Goal: Obtain resource: Obtain resource

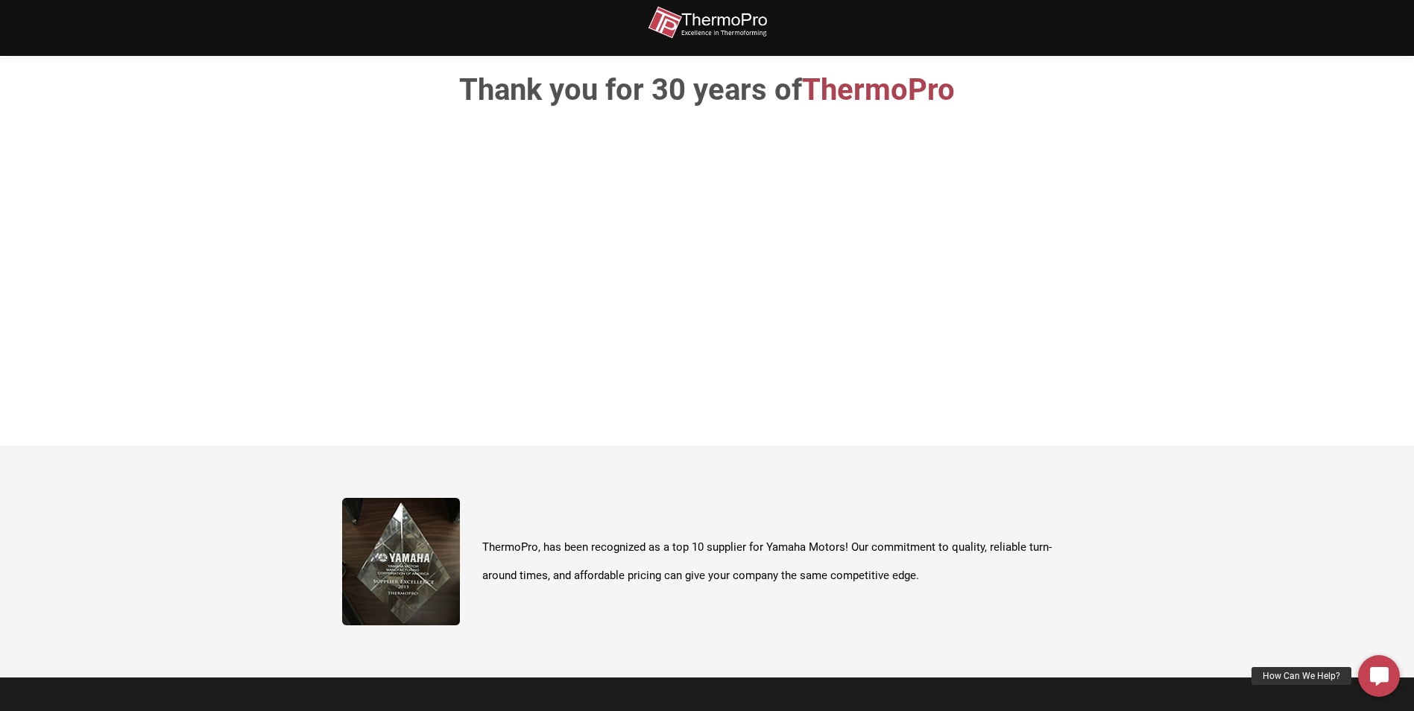
scroll to position [305, 0]
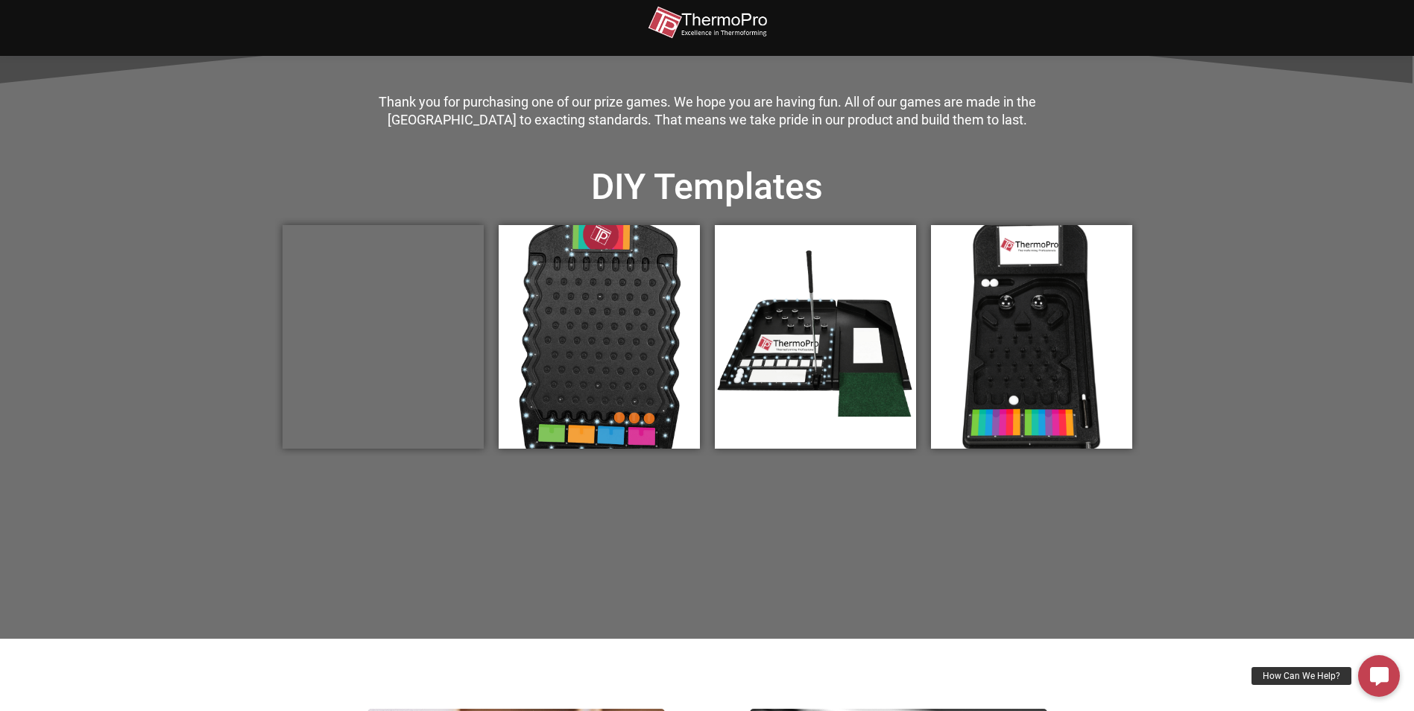
scroll to position [447, 0]
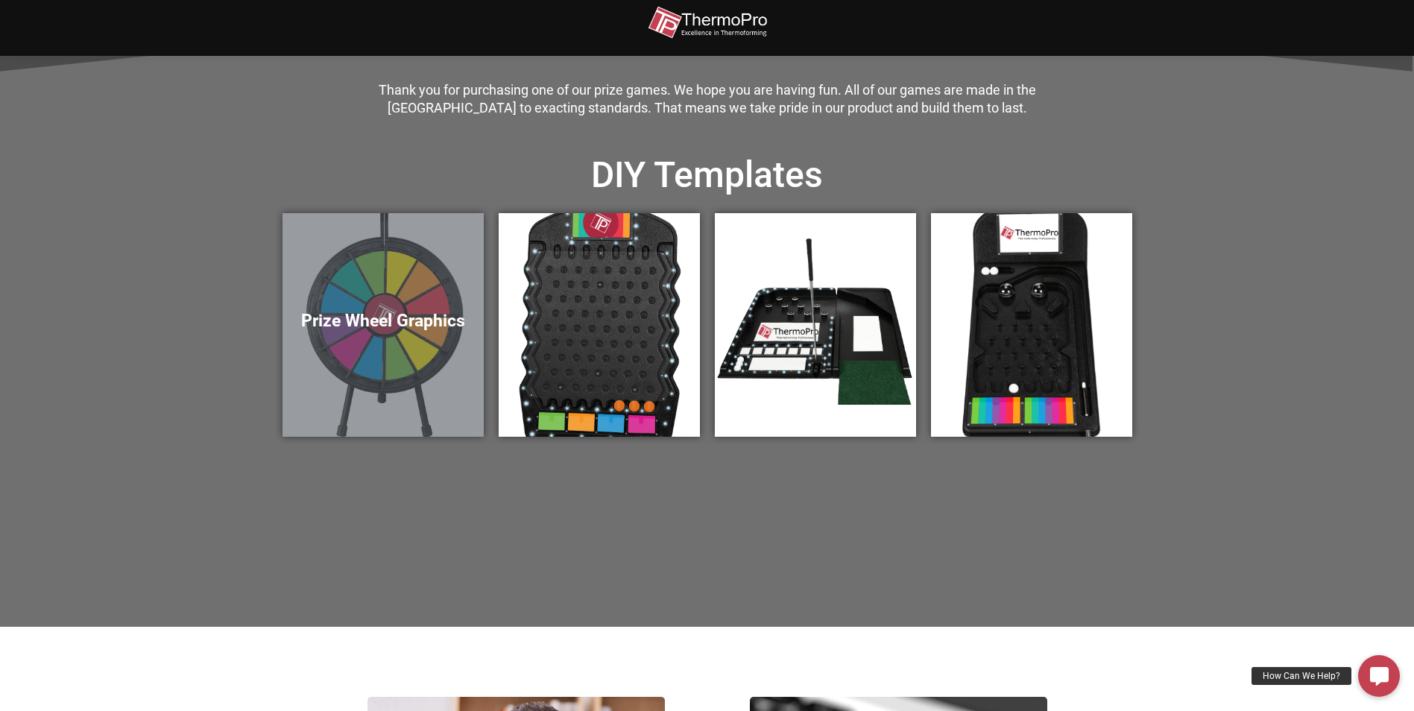
click at [395, 308] on div "Prize Wheel Graphics" at bounding box center [383, 325] width 201 height 224
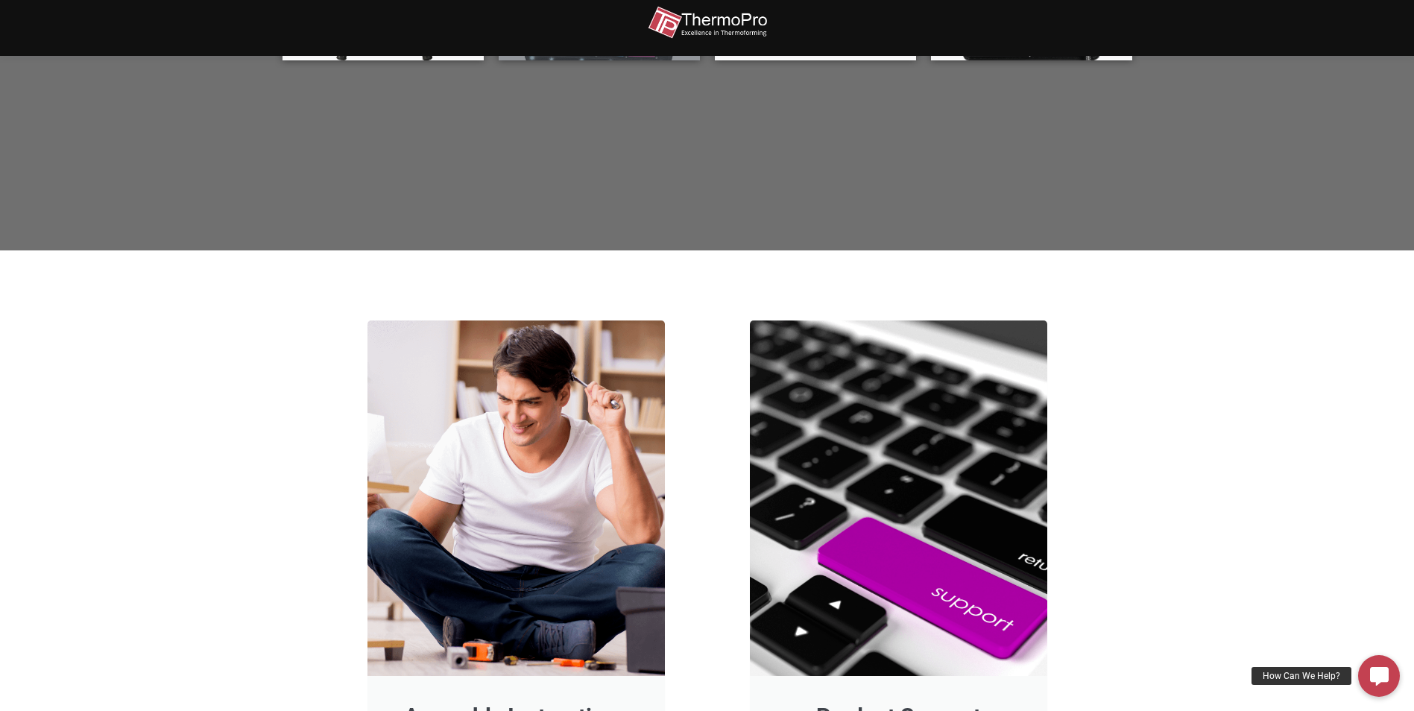
scroll to position [602, 0]
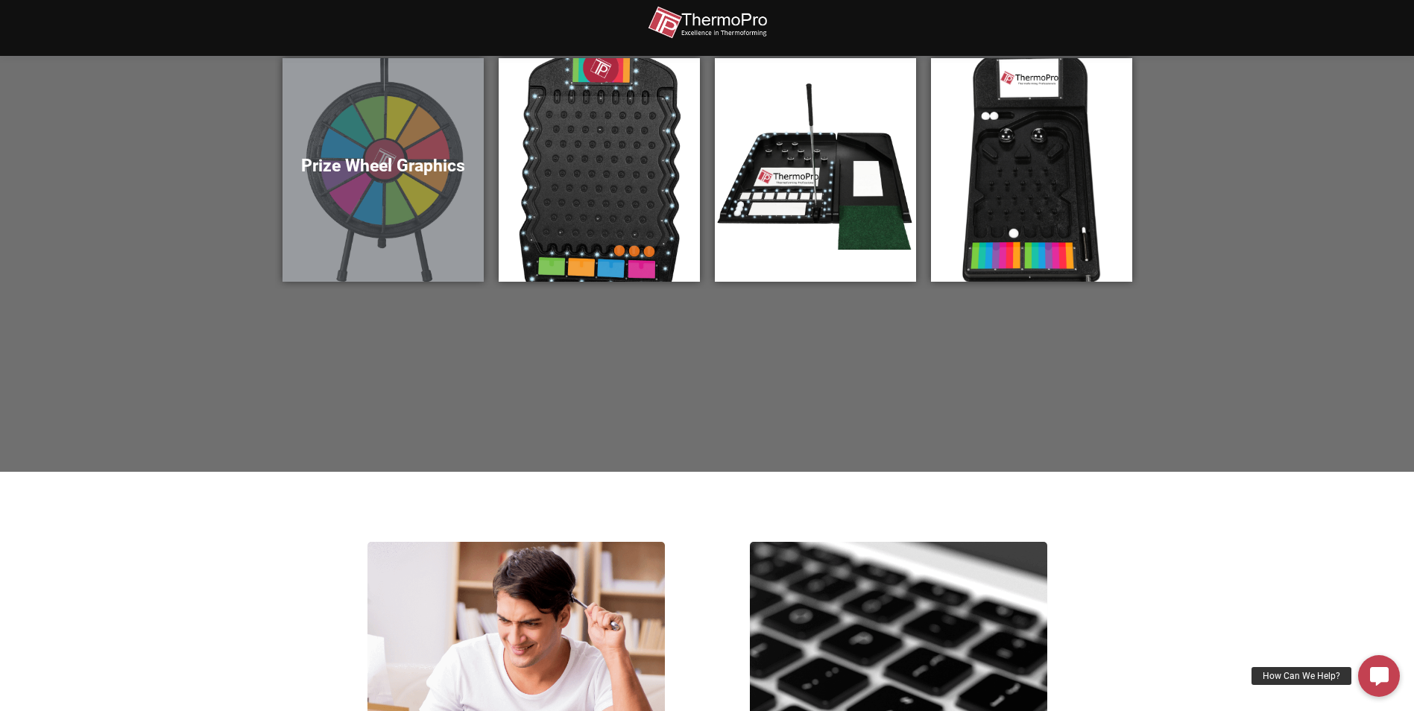
click at [442, 192] on div "Prize Wheel Graphics" at bounding box center [383, 170] width 201 height 224
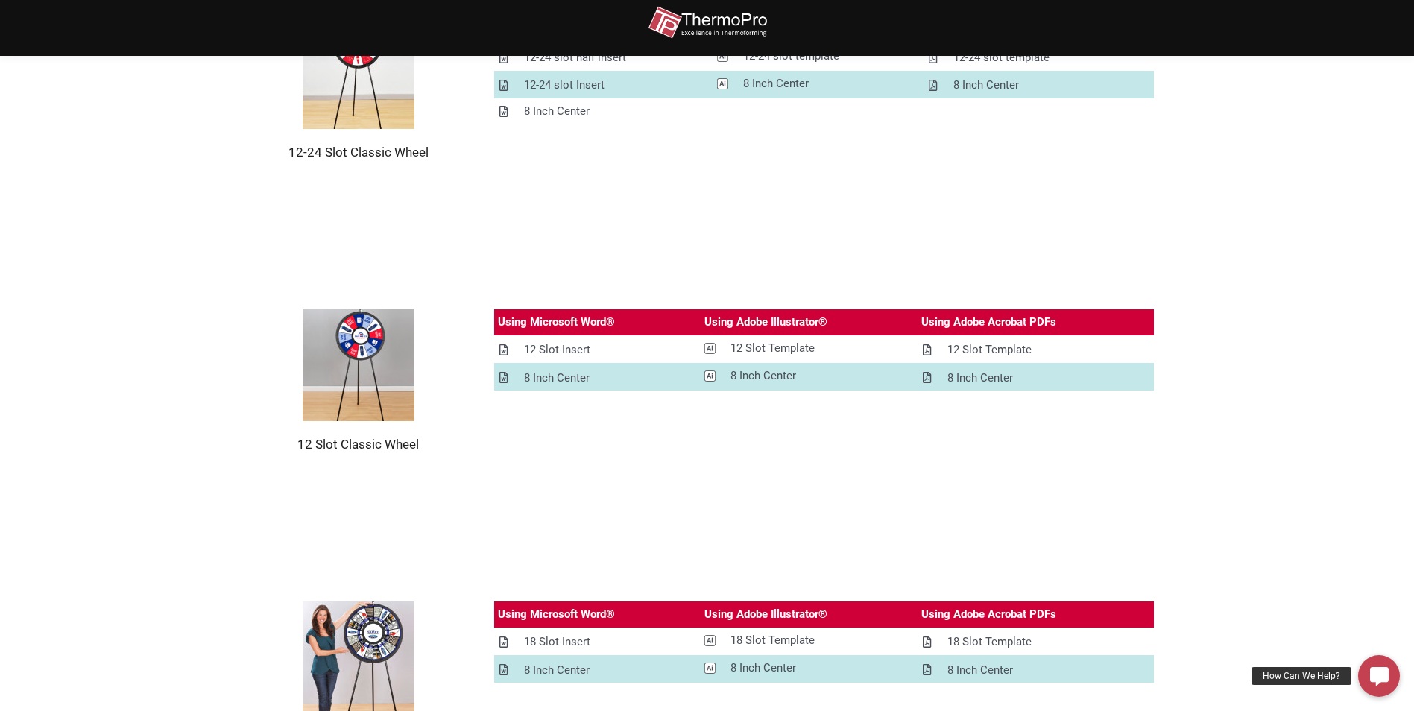
scroll to position [373, 0]
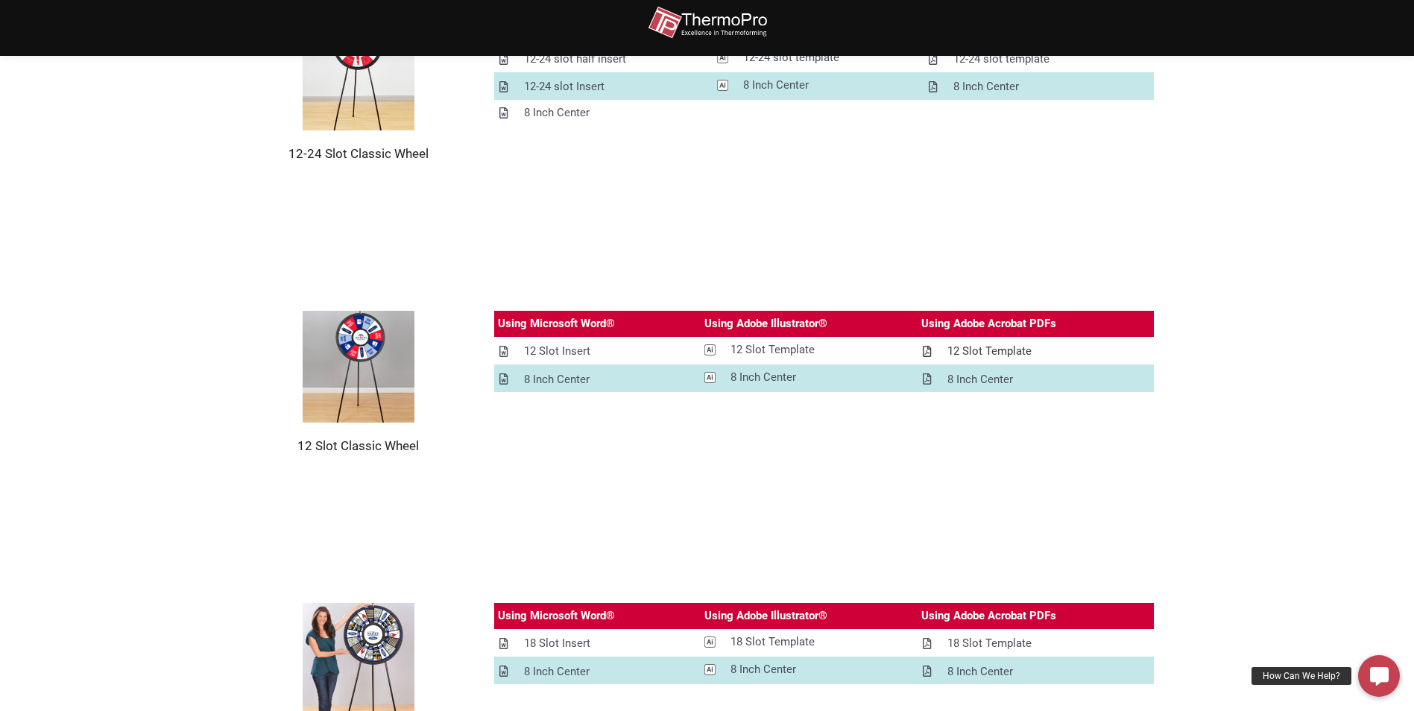
click at [996, 348] on div "12 Slot Template" at bounding box center [990, 351] width 84 height 19
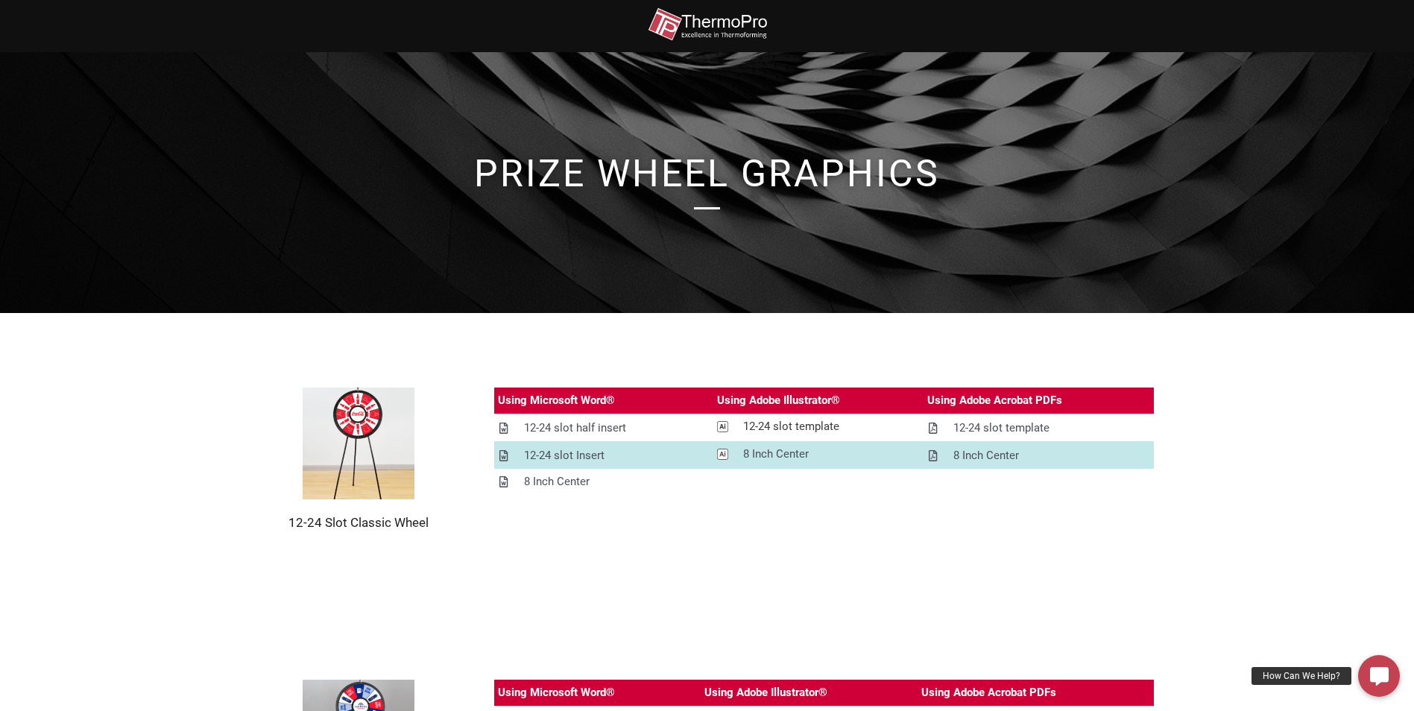
click at [816, 423] on div "12-24 slot template" at bounding box center [791, 427] width 96 height 19
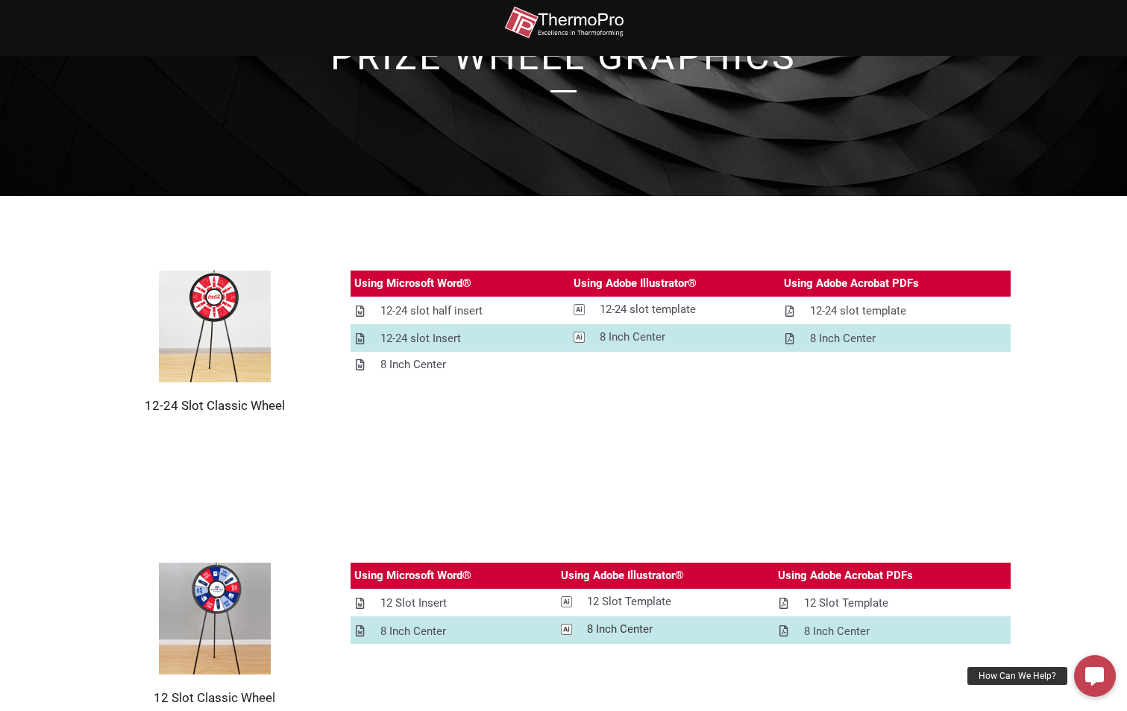
scroll to position [298, 0]
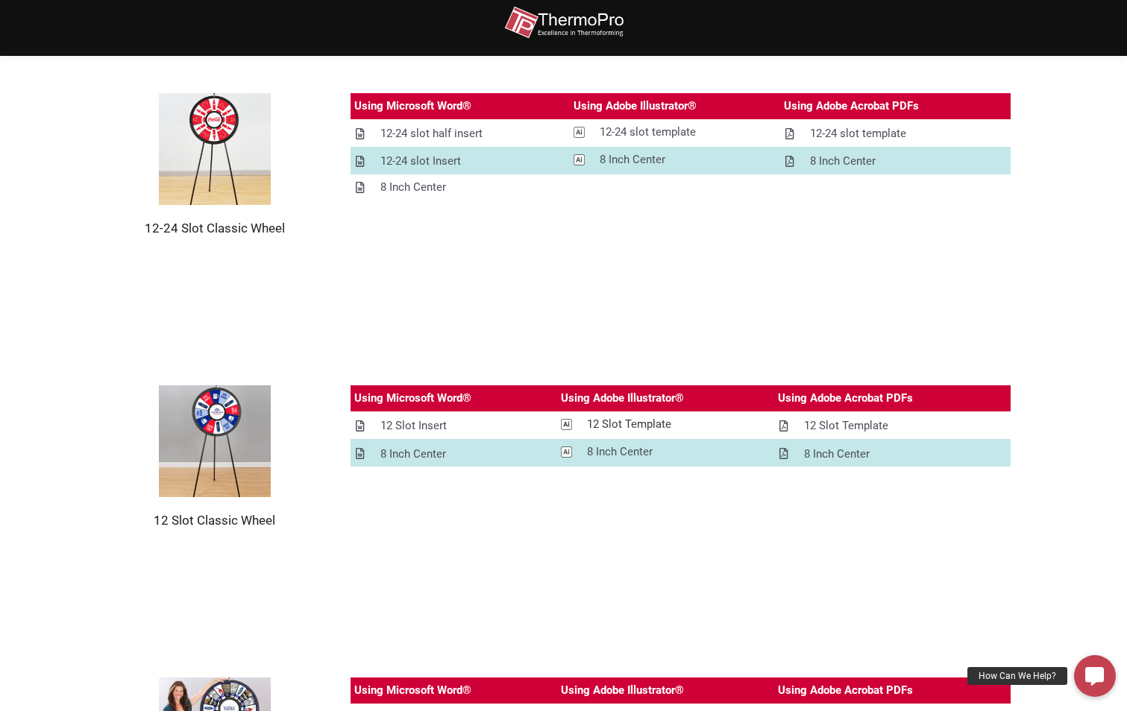
click at [638, 430] on div "12 Slot Template" at bounding box center [629, 424] width 84 height 19
click at [620, 458] on div "8 Inch Center" at bounding box center [620, 452] width 66 height 19
click at [972, 506] on div "Using Microsoft Word® Using Adobe Illustrator® Using Adobe Acrobat PDFs 12 Slot…" at bounding box center [680, 456] width 661 height 143
click at [852, 426] on div "12 Slot Template" at bounding box center [846, 426] width 84 height 19
